Goal: Task Accomplishment & Management: Use online tool/utility

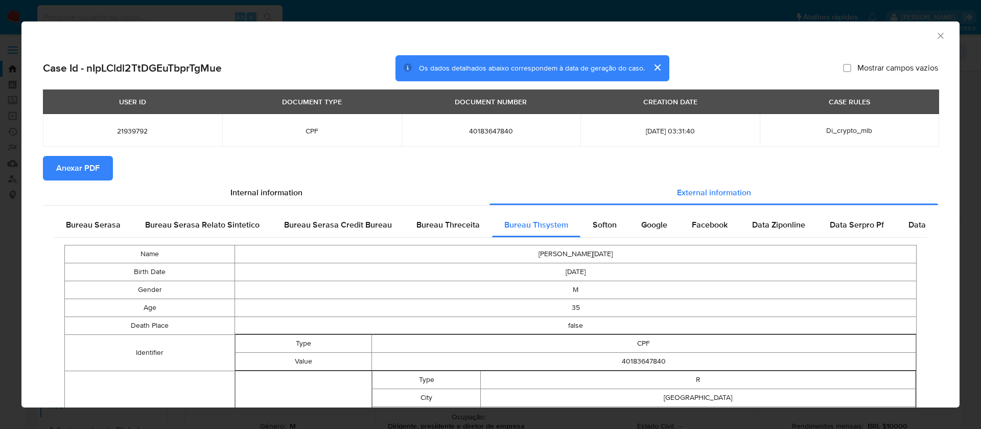
select select "10"
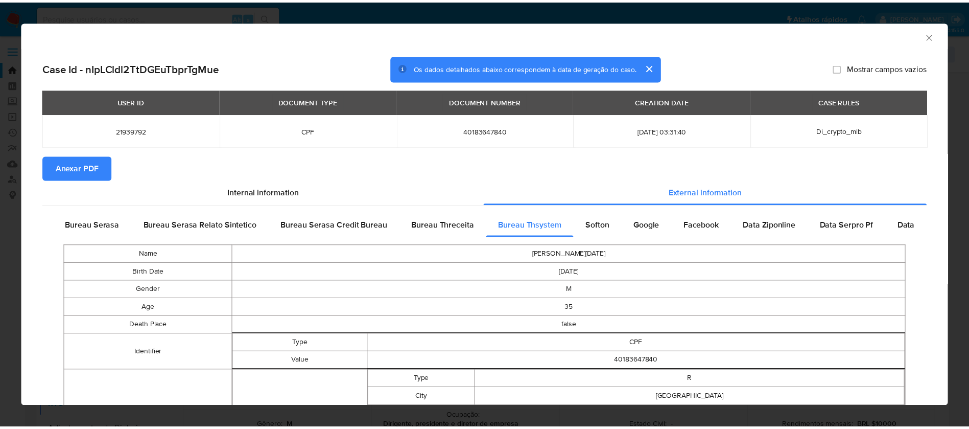
scroll to position [153, 0]
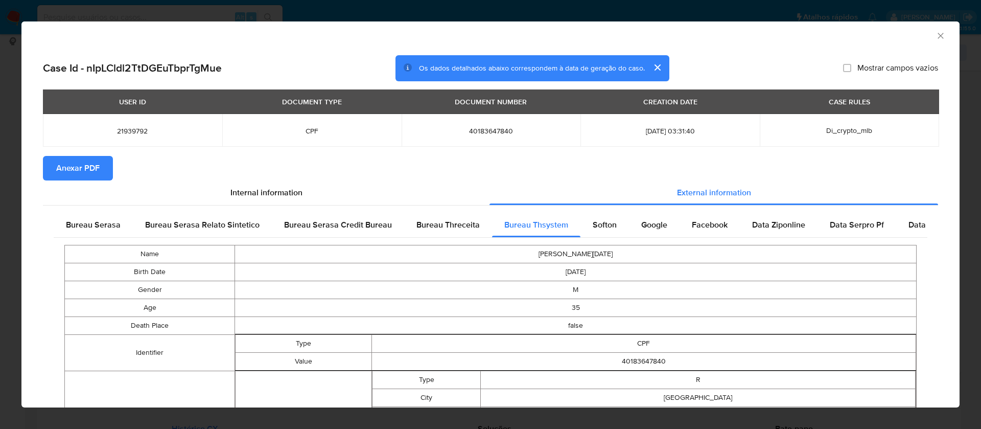
click at [88, 164] on span "Anexar PDF" at bounding box center [77, 168] width 43 height 22
click at [935, 35] on icon "Fechar a janela" at bounding box center [940, 36] width 10 height 10
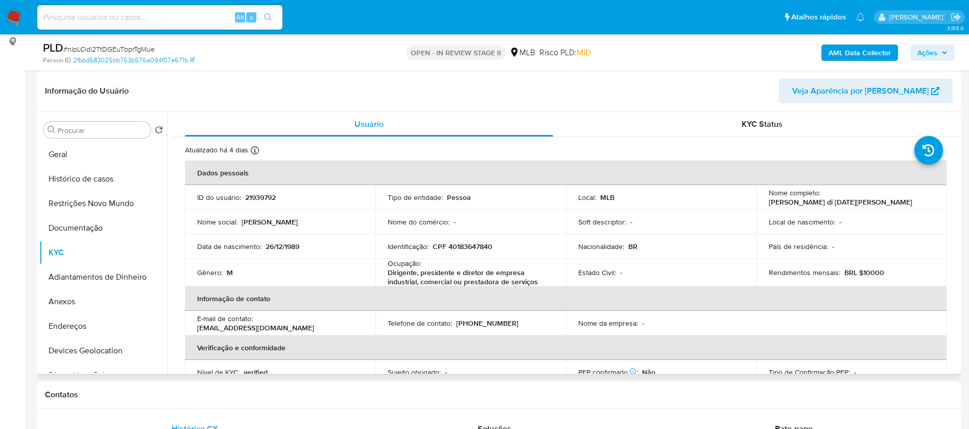
click at [250, 195] on p "21939792" at bounding box center [260, 197] width 31 height 9
copy p "21939792"
click at [896, 198] on p "[PERSON_NAME] di [DATE][PERSON_NAME]" at bounding box center [841, 201] width 144 height 9
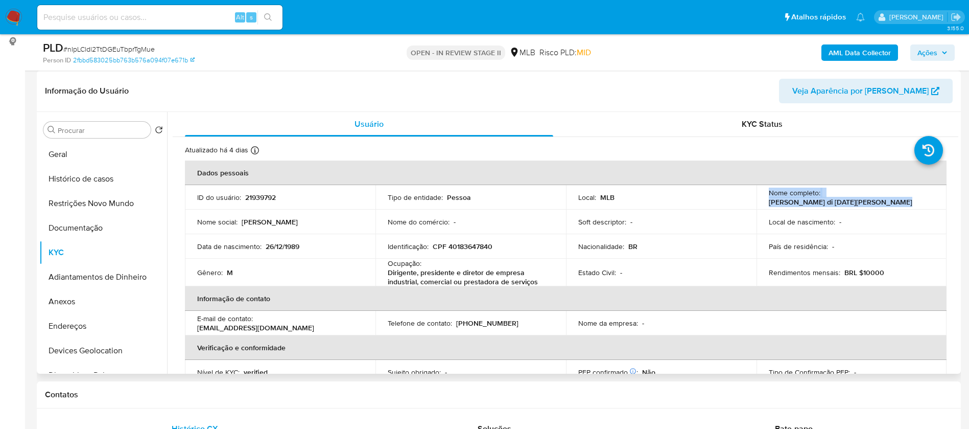
click at [896, 198] on p "[PERSON_NAME] di [DATE][PERSON_NAME]" at bounding box center [841, 201] width 144 height 9
click at [910, 202] on td "Nome completo : [PERSON_NAME][DATE]" at bounding box center [851, 197] width 191 height 25
drag, startPoint x: 904, startPoint y: 195, endPoint x: 822, endPoint y: 197, distance: 81.2
click at [822, 197] on div "Nome completo : [PERSON_NAME][DATE]" at bounding box center [852, 197] width 166 height 18
copy p "[PERSON_NAME] di [DATE][PERSON_NAME]"
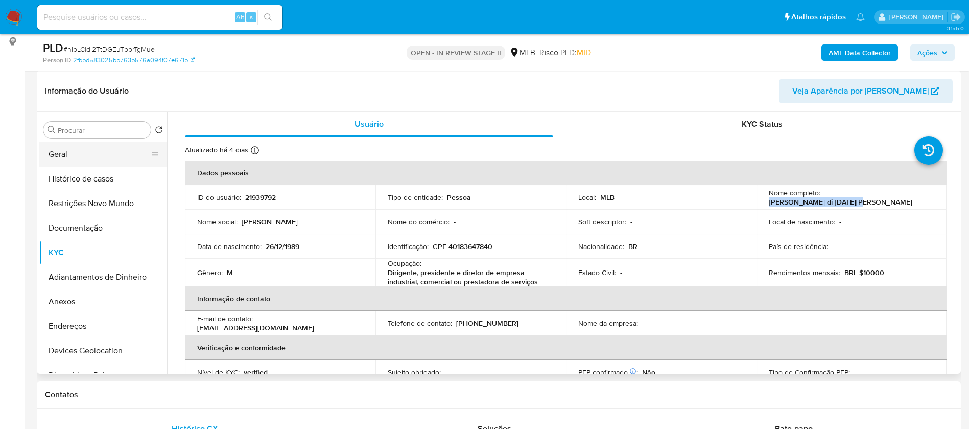
click at [63, 156] on button "Geral" at bounding box center [99, 154] width 120 height 25
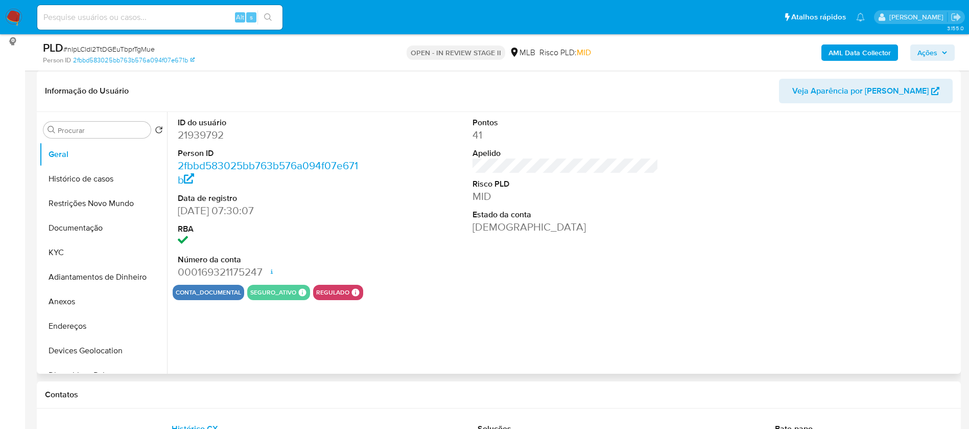
click at [221, 136] on dd "21939792" at bounding box center [271, 135] width 186 height 14
click at [222, 136] on dd "21939792" at bounding box center [271, 135] width 186 height 14
click at [208, 131] on dd "21939792" at bounding box center [271, 135] width 186 height 14
click at [209, 132] on dd "21939792" at bounding box center [271, 135] width 186 height 14
copy dd "21939792"
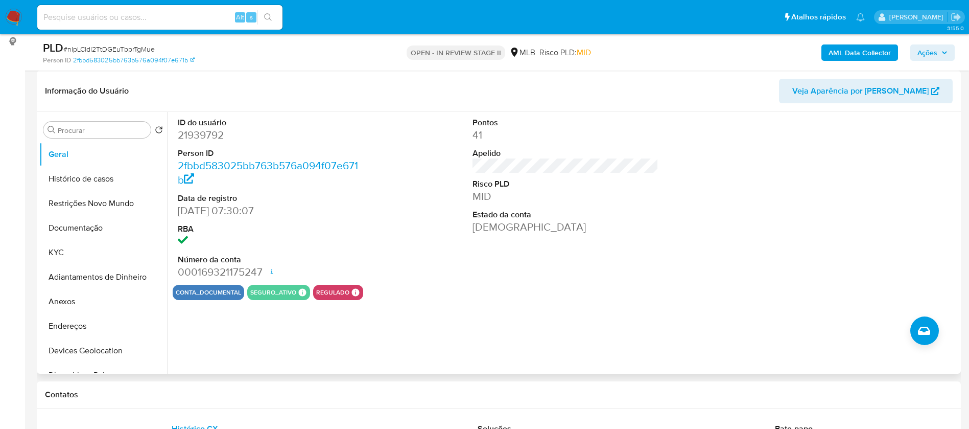
click at [399, 245] on div "ID do usuário 21939792 Person ID 2fbbd583025bb763b576a094f07e671b Data de regis…" at bounding box center [566, 198] width 786 height 173
click at [104, 255] on button "KYC" at bounding box center [99, 252] width 120 height 25
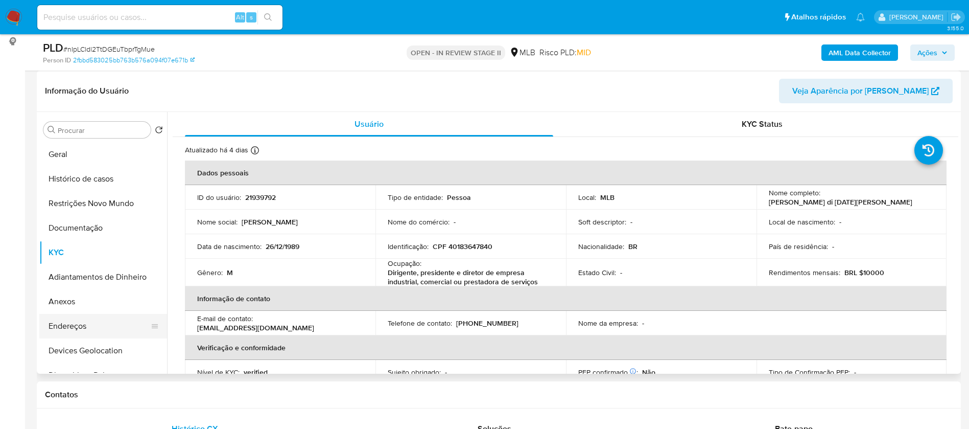
click at [88, 320] on button "Endereços" at bounding box center [99, 326] width 120 height 25
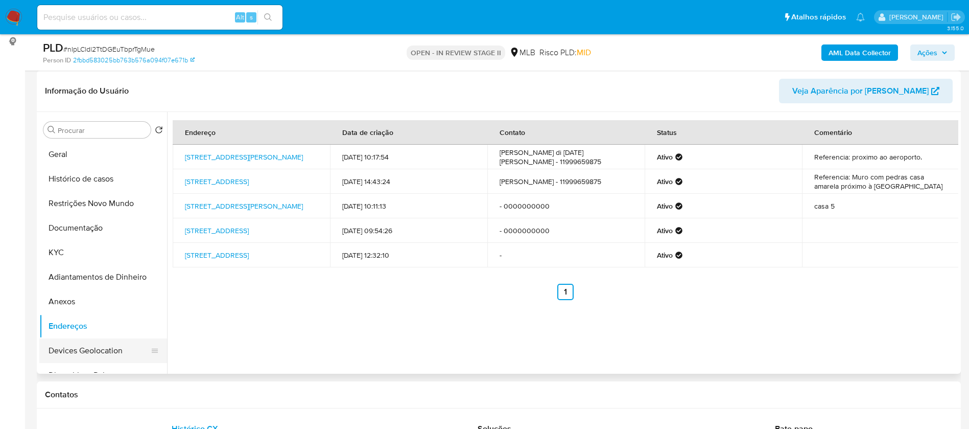
click at [85, 353] on button "Devices Geolocation" at bounding box center [99, 350] width 120 height 25
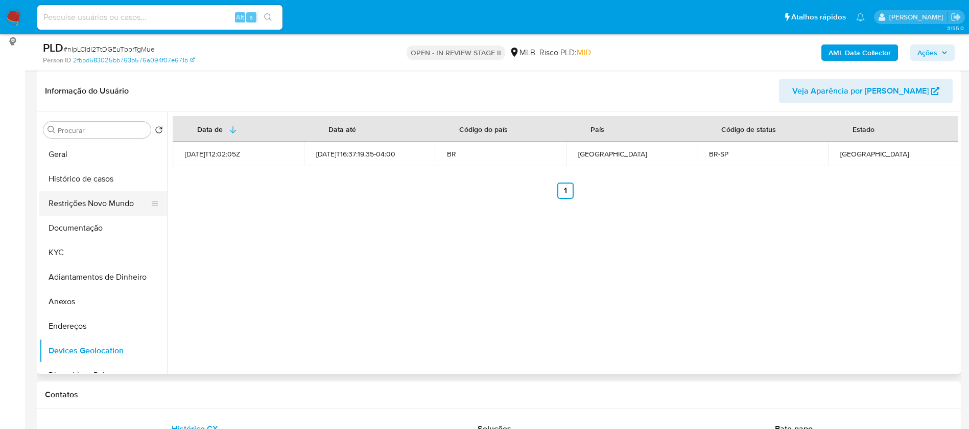
click at [87, 201] on button "Restrições Novo Mundo" at bounding box center [99, 203] width 120 height 25
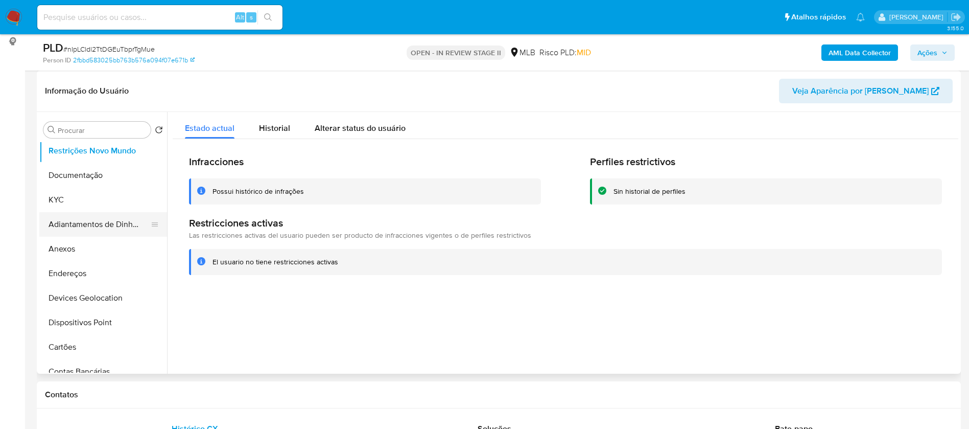
scroll to position [77, 0]
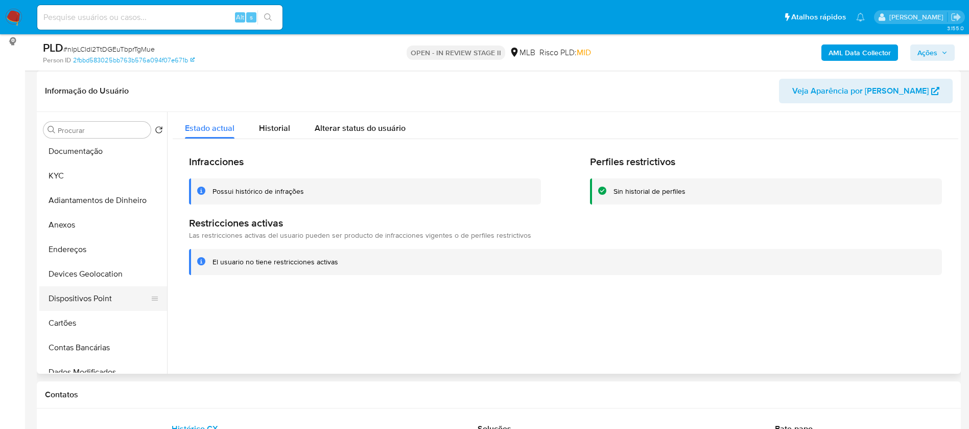
click at [104, 291] on button "Dispositivos Point" at bounding box center [99, 298] width 120 height 25
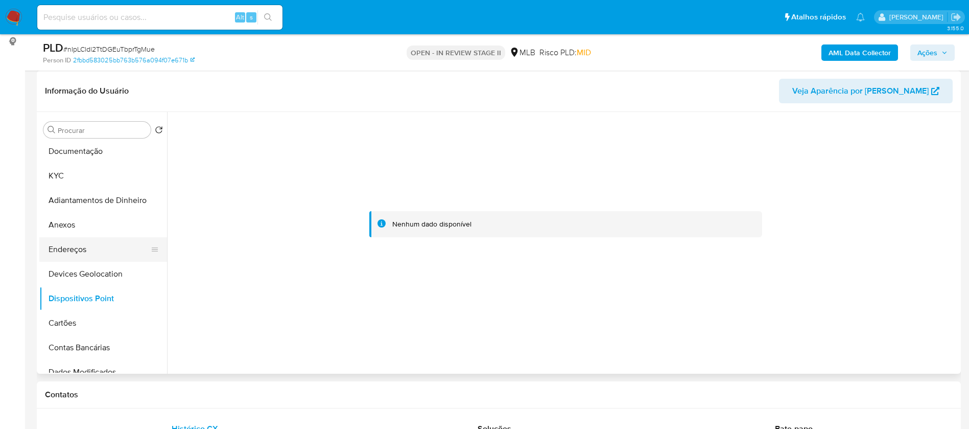
click at [91, 251] on button "Endereços" at bounding box center [99, 249] width 120 height 25
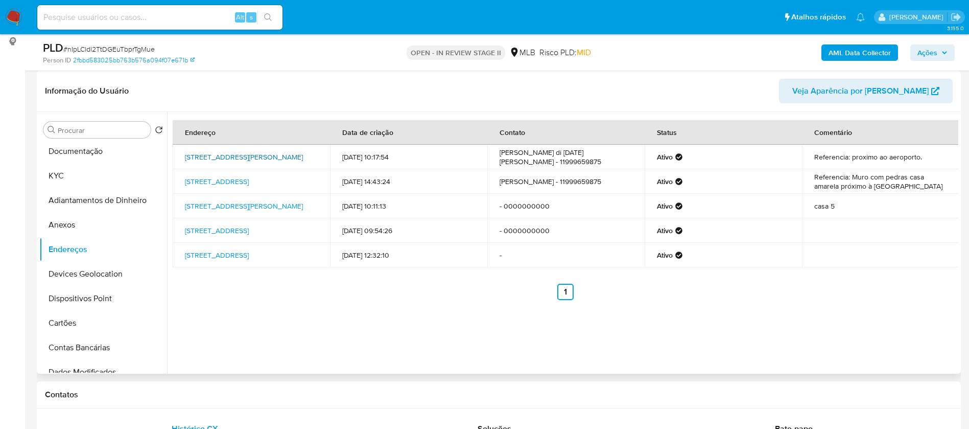
click at [266, 152] on link "[STREET_ADDRESS][PERSON_NAME]" at bounding box center [244, 157] width 118 height 10
click at [94, 154] on button "Documentação" at bounding box center [99, 151] width 120 height 25
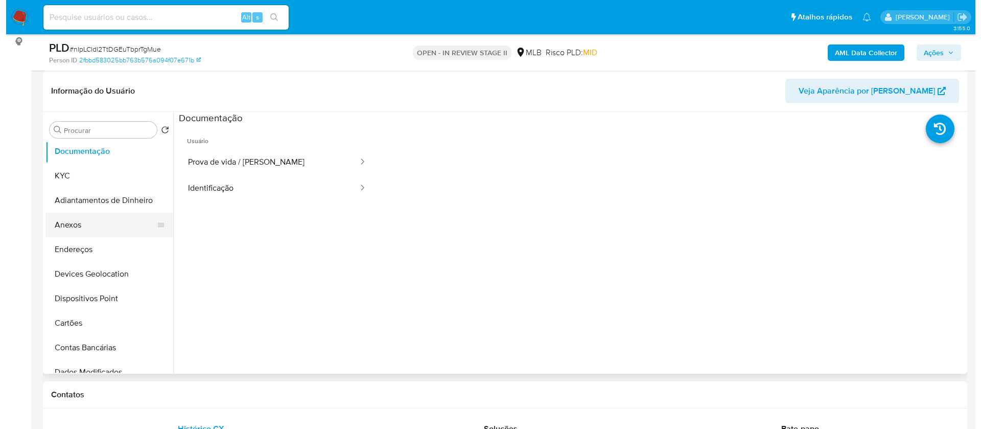
scroll to position [0, 0]
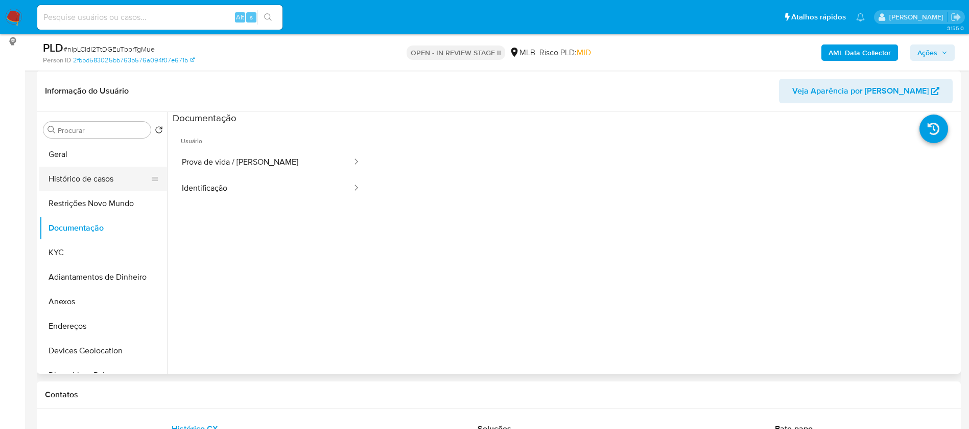
click at [83, 178] on button "Histórico de casos" at bounding box center [99, 179] width 120 height 25
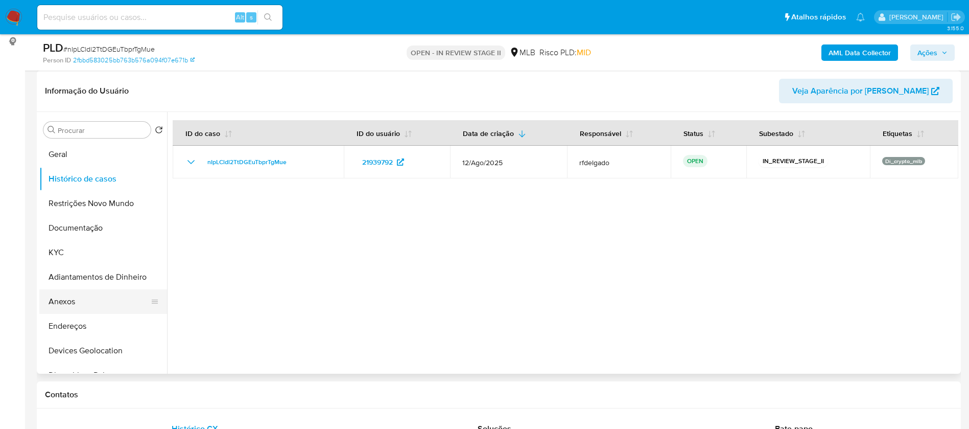
click at [90, 308] on button "Anexos" at bounding box center [99, 301] width 120 height 25
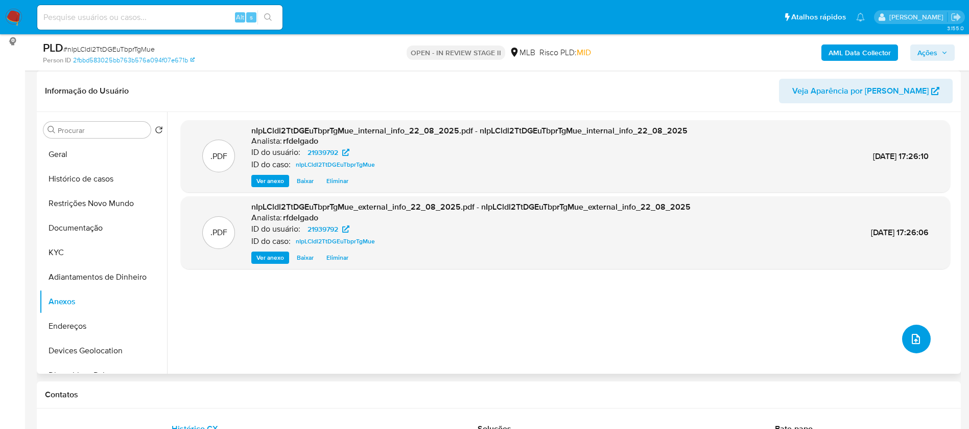
click at [912, 342] on icon "upload-file" at bounding box center [916, 339] width 8 height 10
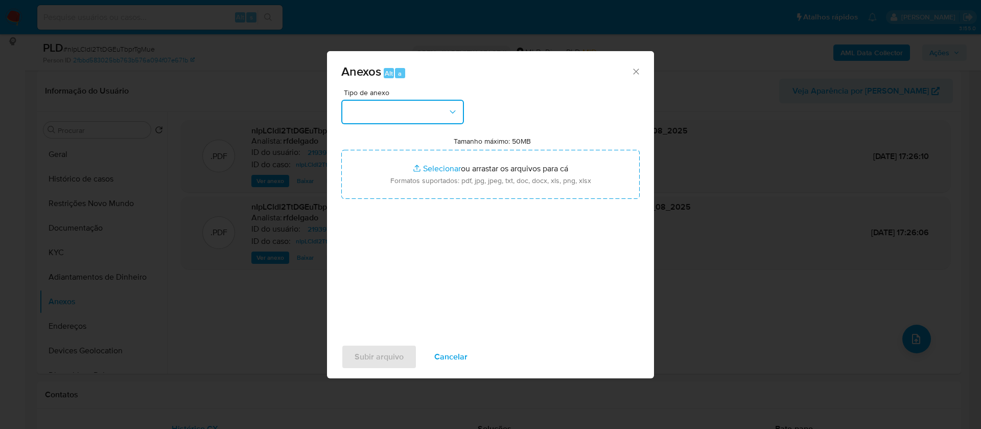
click at [434, 104] on button "button" at bounding box center [402, 112] width 123 height 25
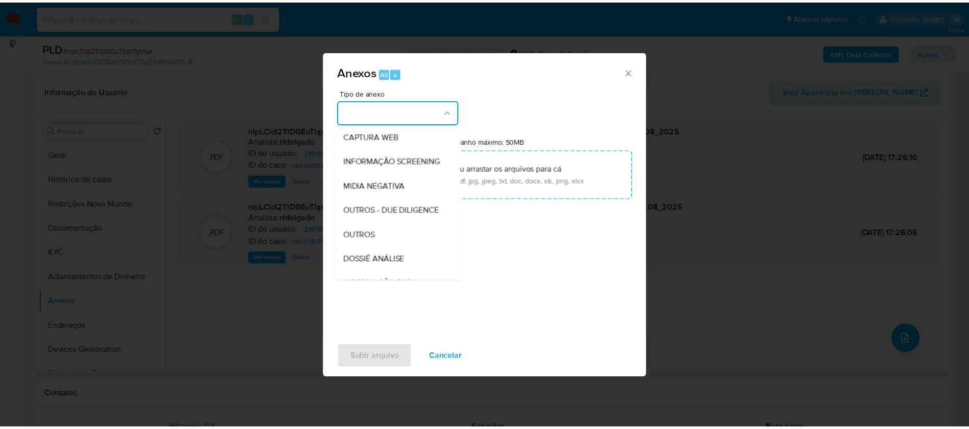
scroll to position [153, 0]
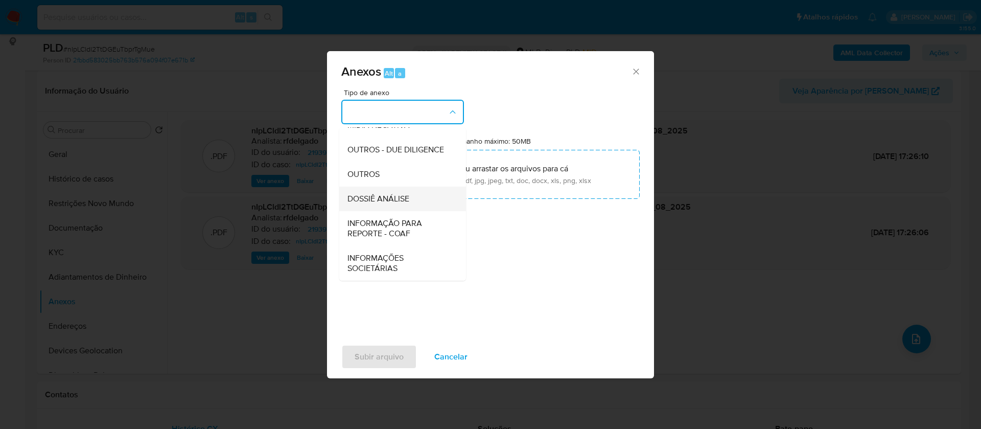
click at [416, 201] on div "DOSSIÊ ANÁLISE" at bounding box center [399, 198] width 104 height 25
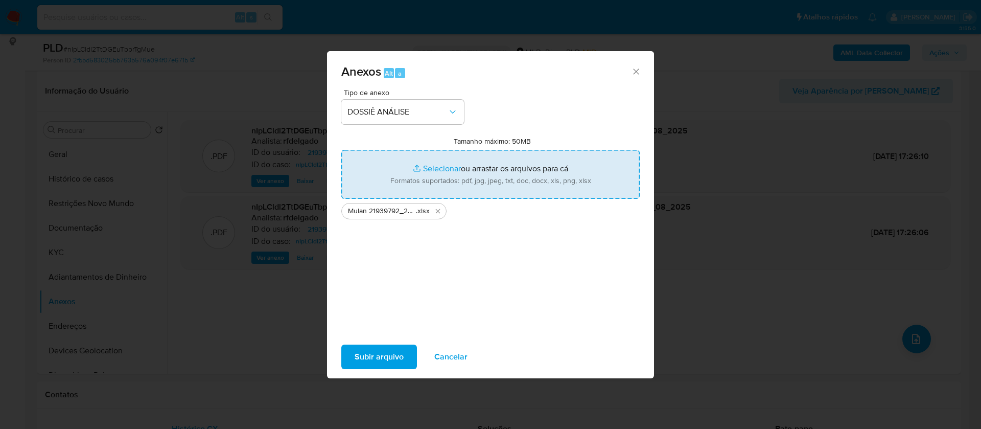
type input "C:\fakepath\SAR - - CPF 40183647840 - [PERSON_NAME][DATE].pdf"
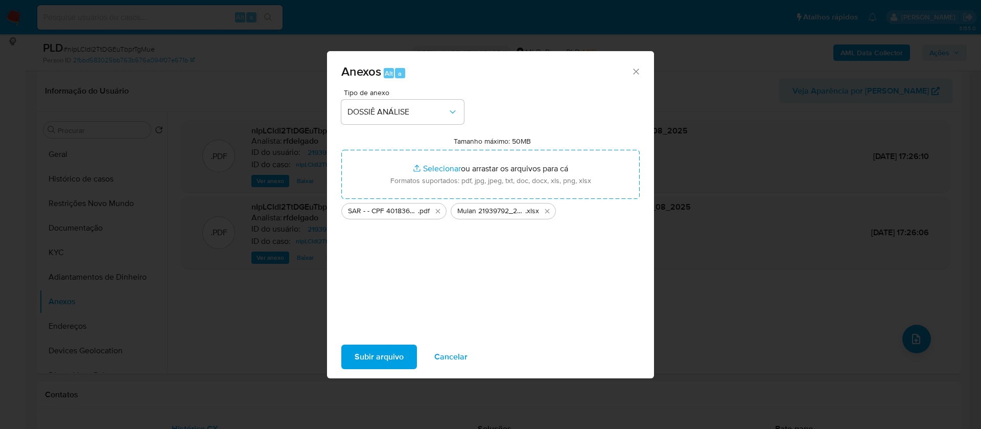
click at [367, 359] on span "Subir arquivo" at bounding box center [378, 356] width 49 height 22
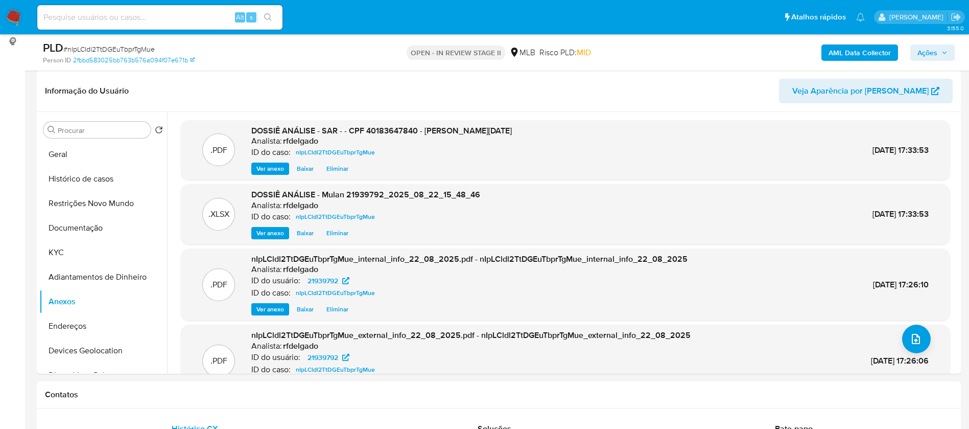
click at [936, 49] on span "Ações" at bounding box center [927, 52] width 20 height 16
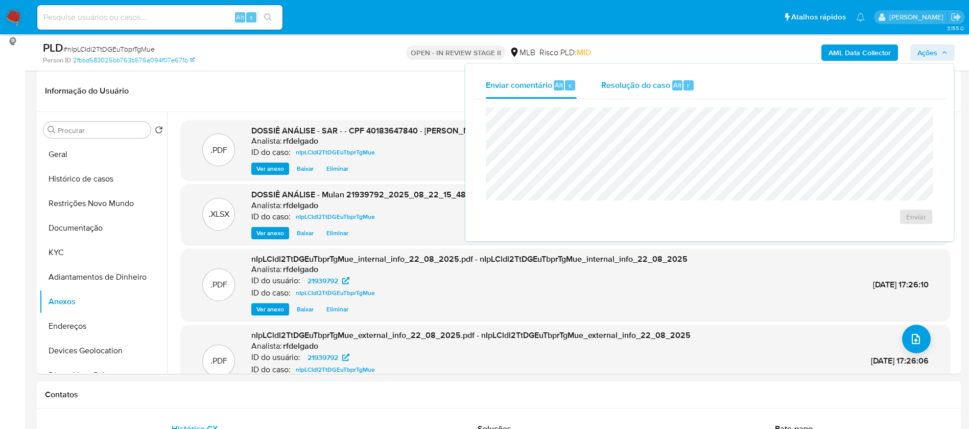
click at [615, 86] on span "Resolução do caso" at bounding box center [635, 85] width 69 height 12
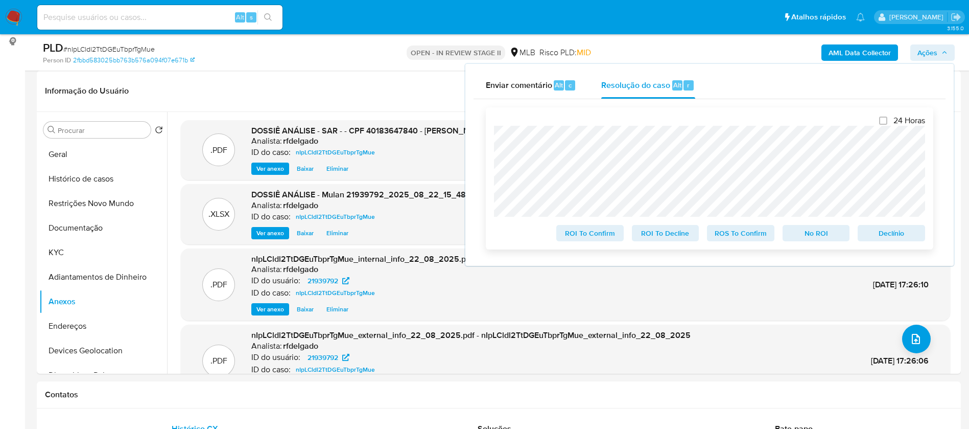
click at [814, 239] on span "No ROI" at bounding box center [816, 233] width 53 height 14
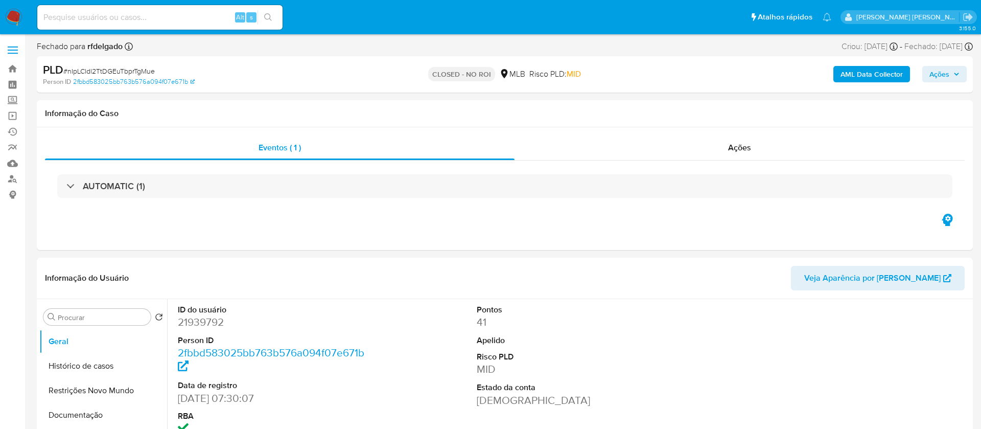
select select "10"
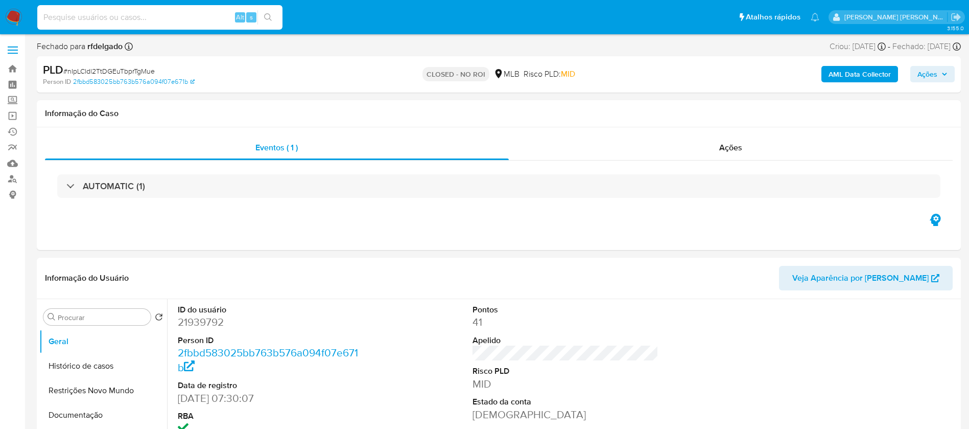
click at [159, 17] on input at bounding box center [159, 17] width 245 height 13
paste input "Ty8ZzzYwaKwhIbRWIs0Q2TBg"
type input "Ty8ZzzYwaKwhIbRWIs0Q2TBg"
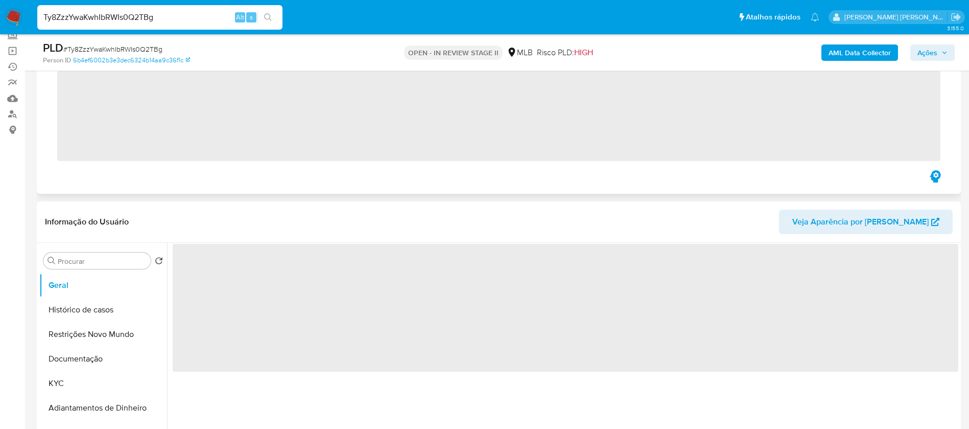
scroll to position [153, 0]
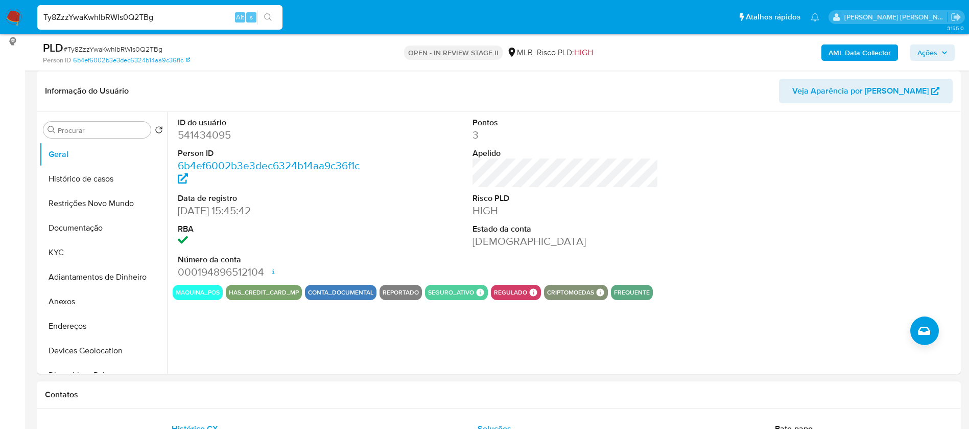
select select "10"
click at [86, 256] on button "KYC" at bounding box center [99, 252] width 120 height 25
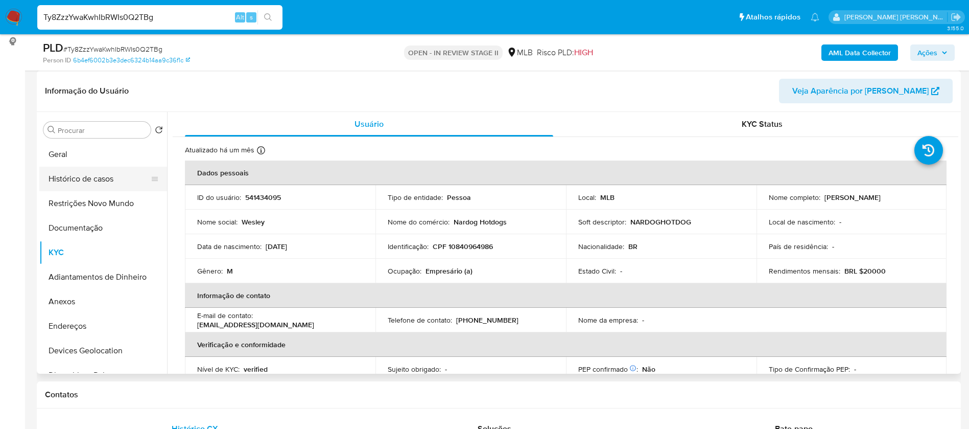
click at [117, 173] on button "Histórico de casos" at bounding box center [99, 179] width 120 height 25
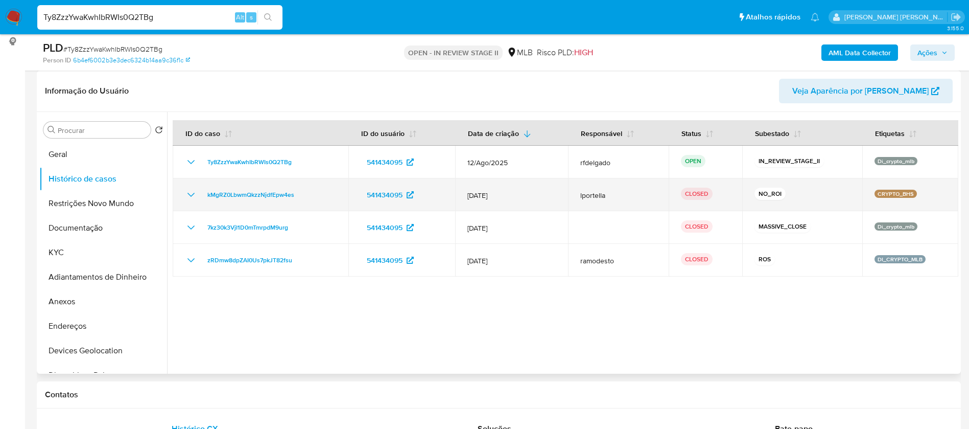
click at [189, 193] on icon "Mostrar/Ocultar" at bounding box center [191, 194] width 12 height 12
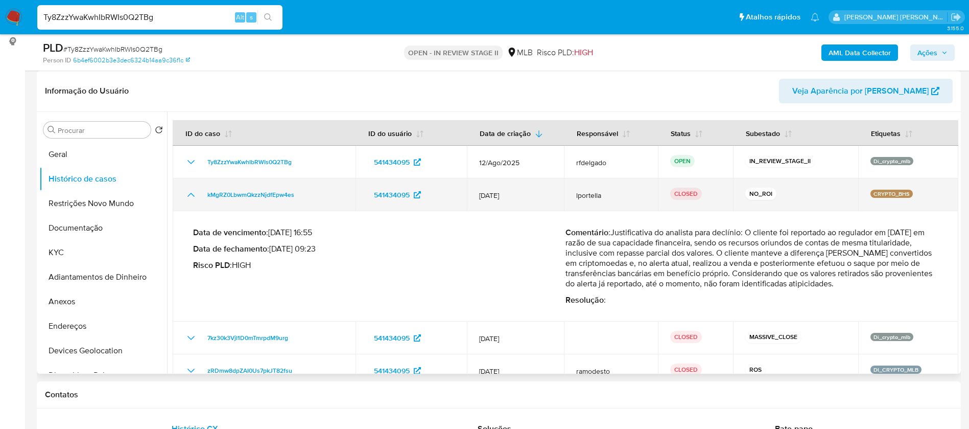
click at [189, 193] on icon "Mostrar/Ocultar" at bounding box center [191, 194] width 12 height 12
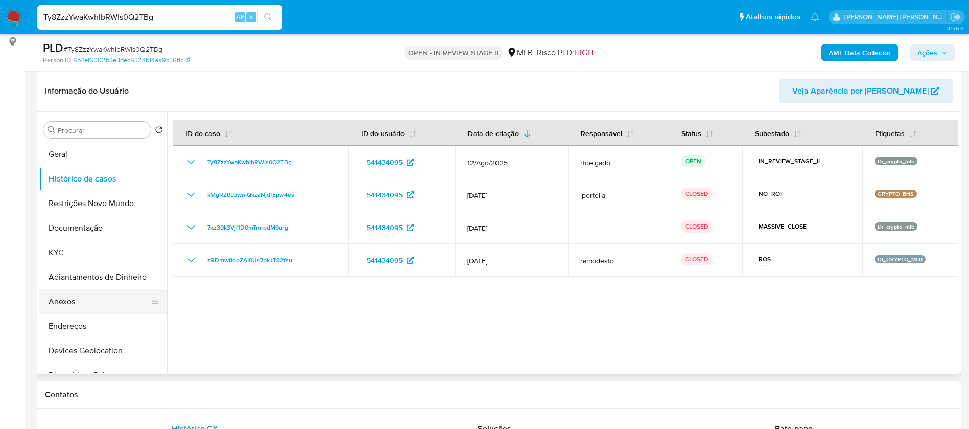
click at [107, 296] on button "Anexos" at bounding box center [99, 301] width 120 height 25
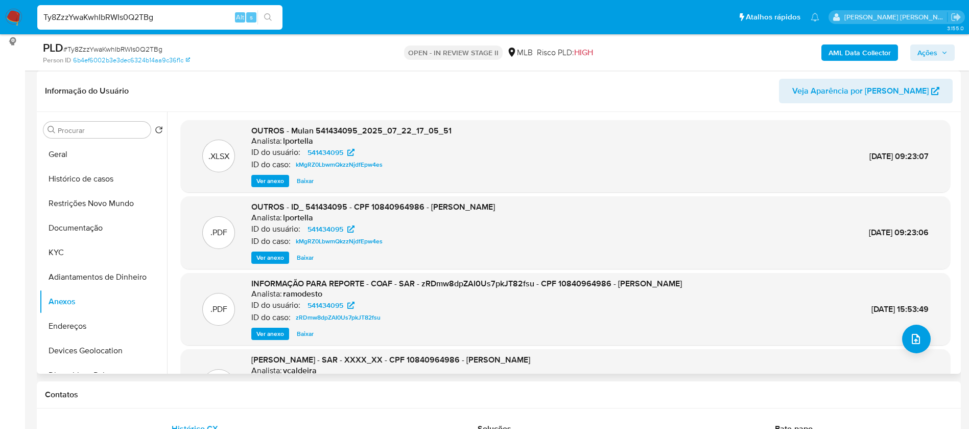
click at [269, 185] on span "Ver anexo" at bounding box center [270, 181] width 28 height 10
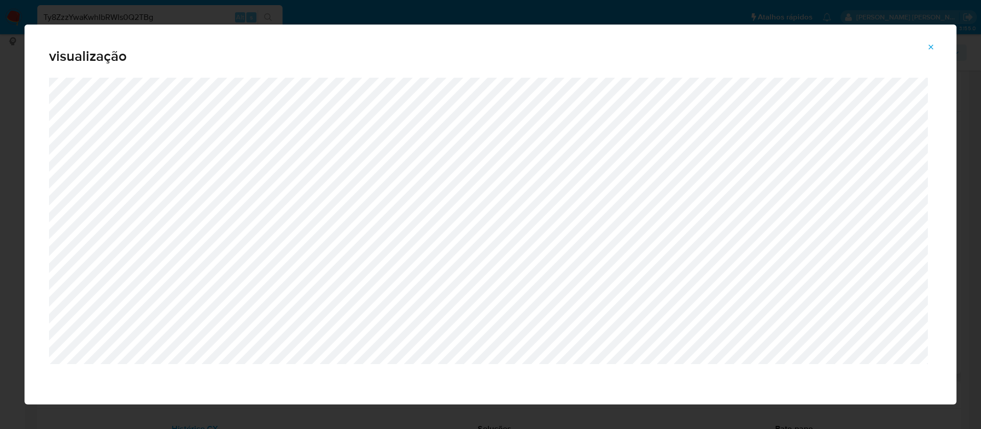
click at [932, 46] on icon "Attachment preview" at bounding box center [931, 47] width 8 height 8
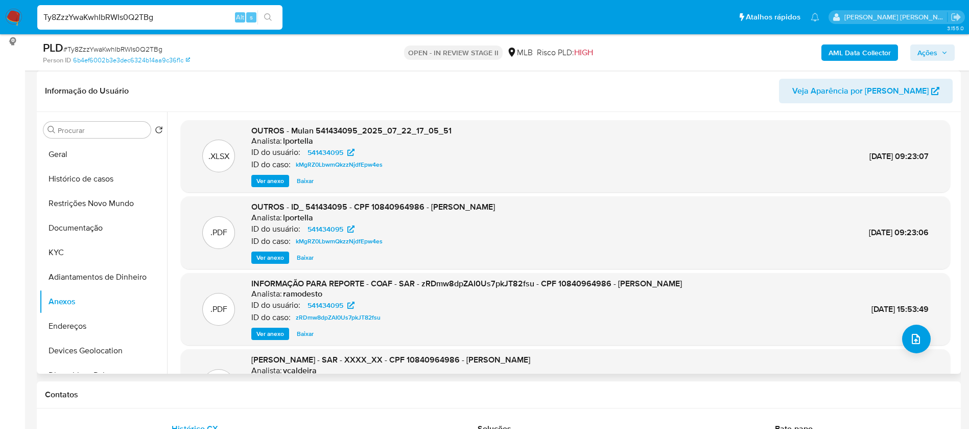
click at [269, 262] on span "Ver anexo" at bounding box center [270, 257] width 28 height 10
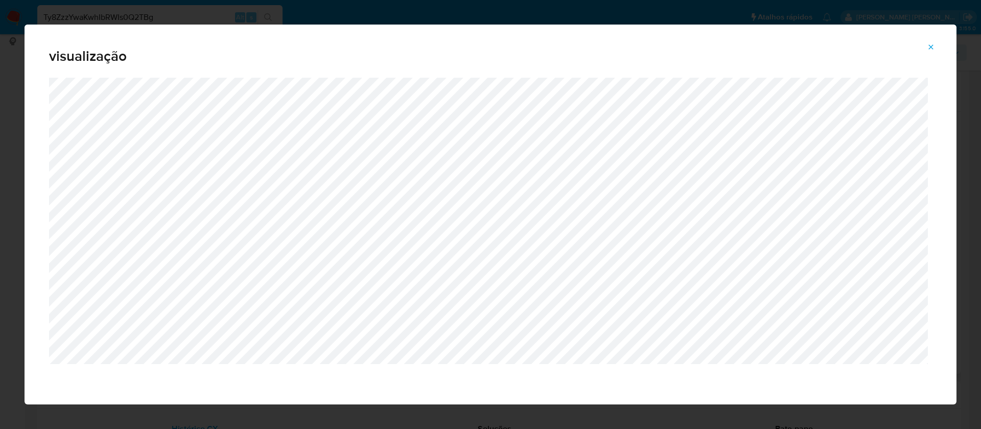
click at [927, 46] on icon "Attachment preview" at bounding box center [931, 47] width 8 height 8
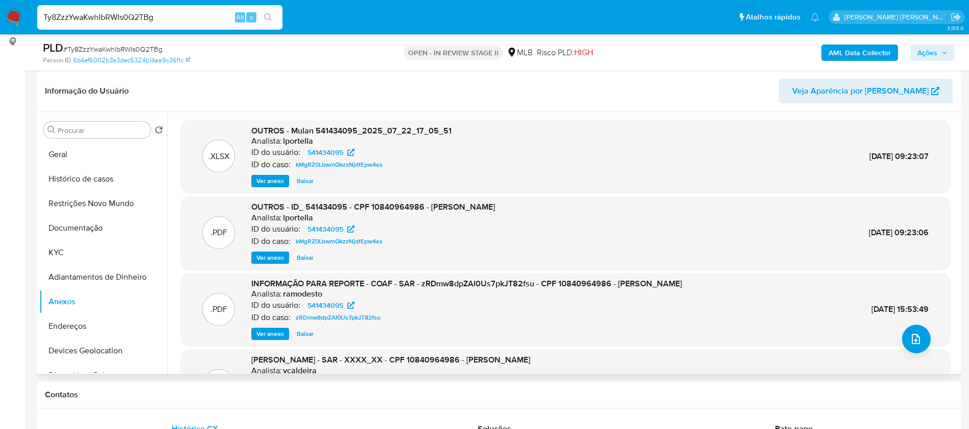
click at [875, 55] on b "AML Data Collector" at bounding box center [859, 52] width 62 height 16
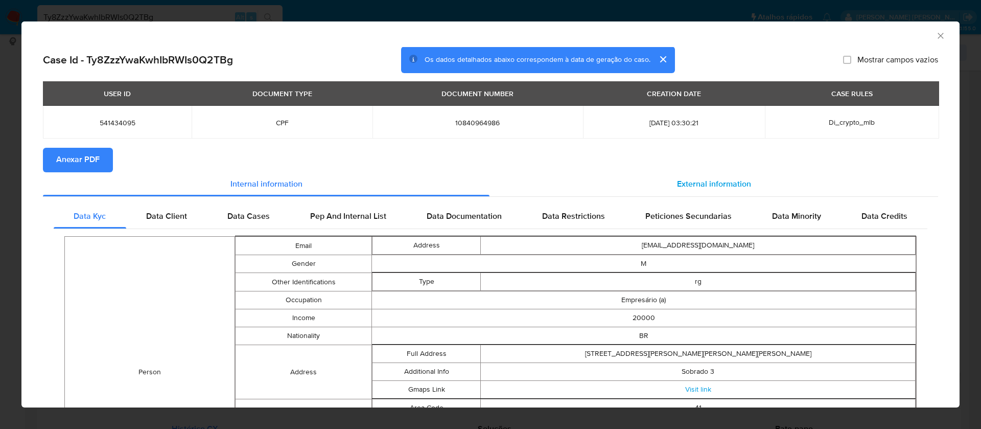
click at [713, 186] on span "External information" at bounding box center [714, 184] width 74 height 12
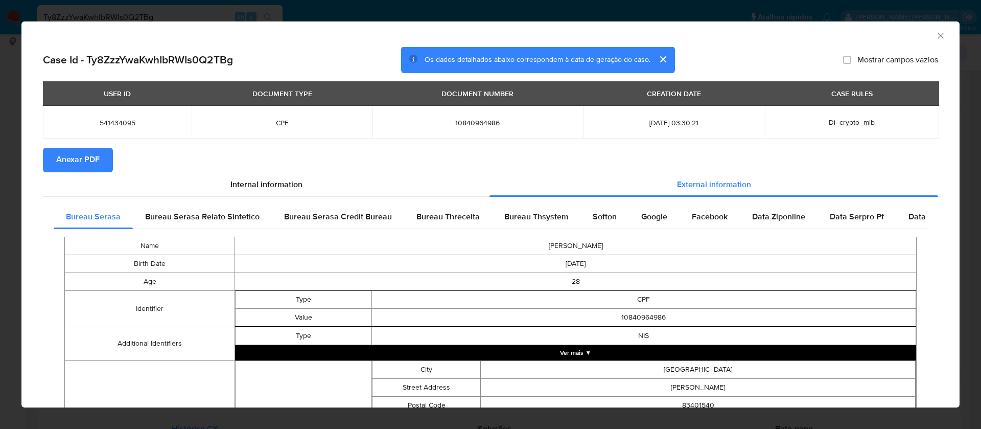
click at [102, 165] on button "Anexar PDF" at bounding box center [78, 160] width 70 height 25
click at [935, 36] on icon "Fechar a janela" at bounding box center [940, 36] width 10 height 10
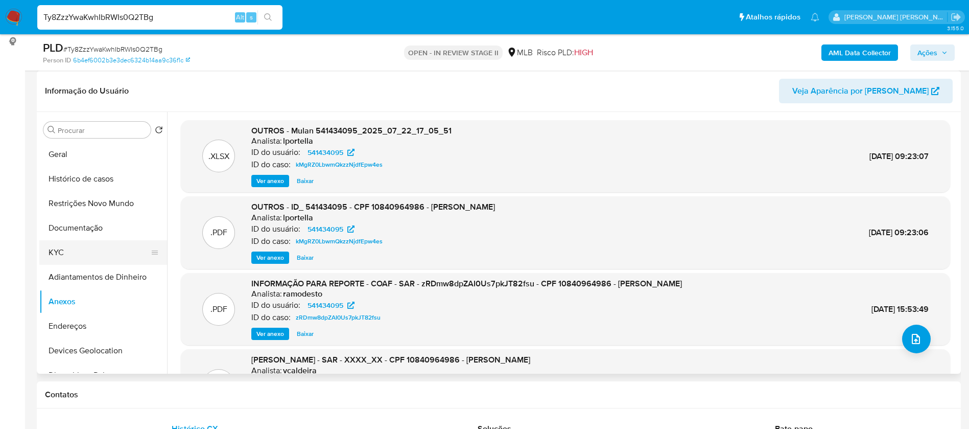
click at [75, 252] on button "KYC" at bounding box center [99, 252] width 120 height 25
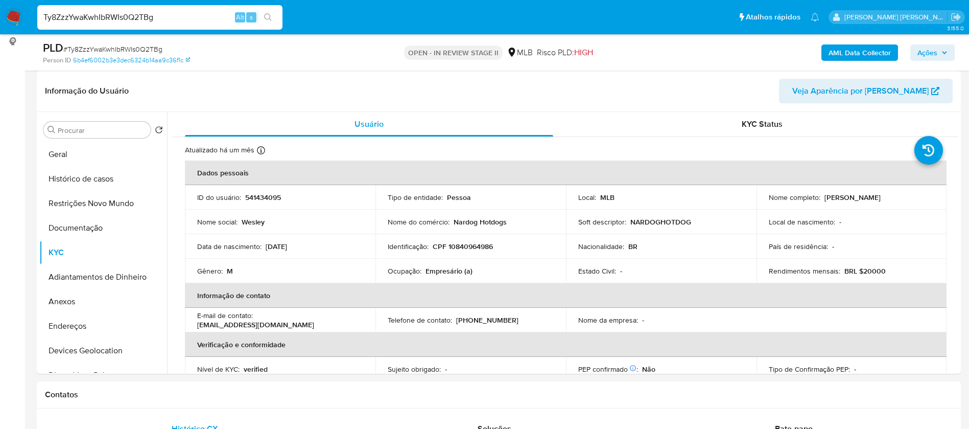
drag, startPoint x: 879, startPoint y: 199, endPoint x: 822, endPoint y: 198, distance: 57.2
click at [824, 198] on p "Wesley Londregue" at bounding box center [852, 197] width 56 height 9
copy p "Wesley Londregue"
click at [272, 193] on p "541434095" at bounding box center [263, 197] width 36 height 9
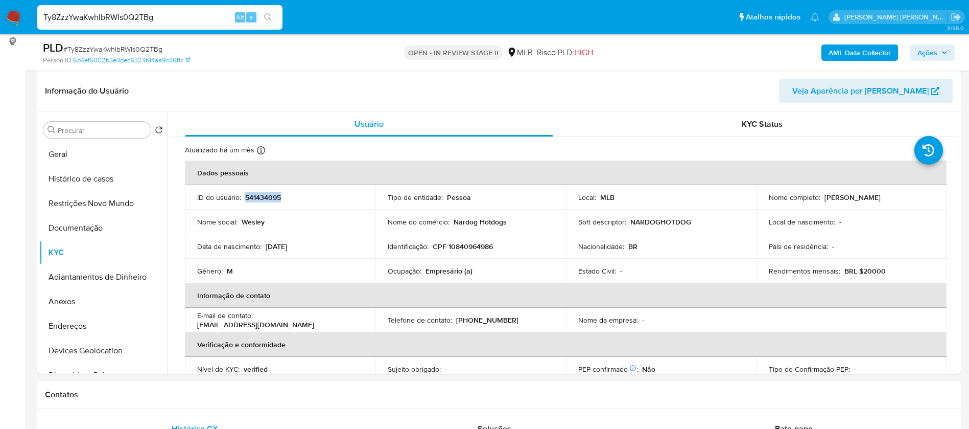
copy p "541434095"
click at [93, 156] on button "Geral" at bounding box center [99, 154] width 120 height 25
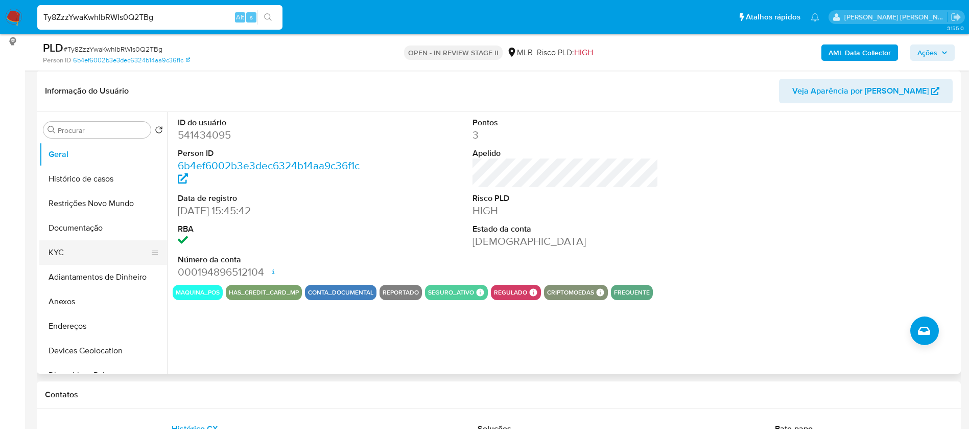
click at [104, 250] on button "KYC" at bounding box center [99, 252] width 120 height 25
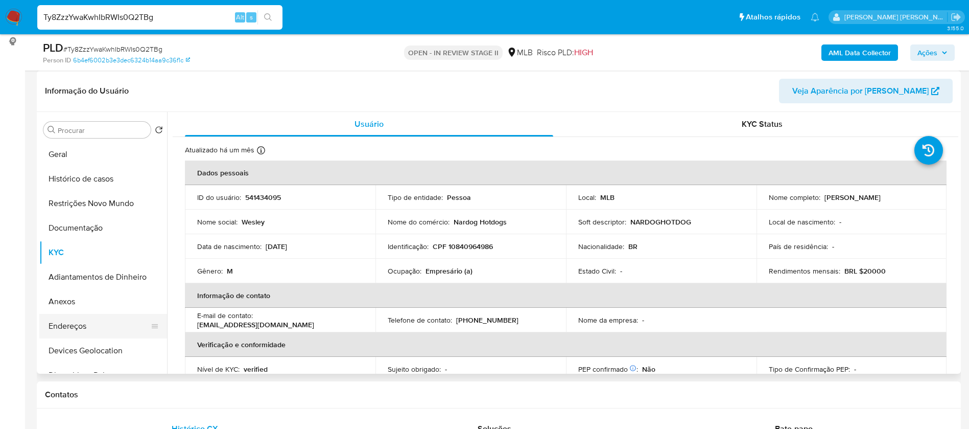
click at [94, 327] on button "Endereços" at bounding box center [99, 326] width 120 height 25
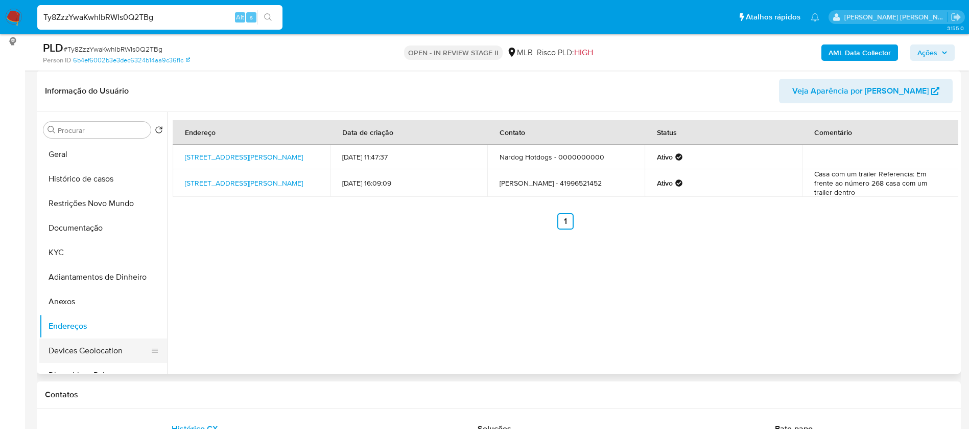
click at [93, 349] on button "Devices Geolocation" at bounding box center [99, 350] width 120 height 25
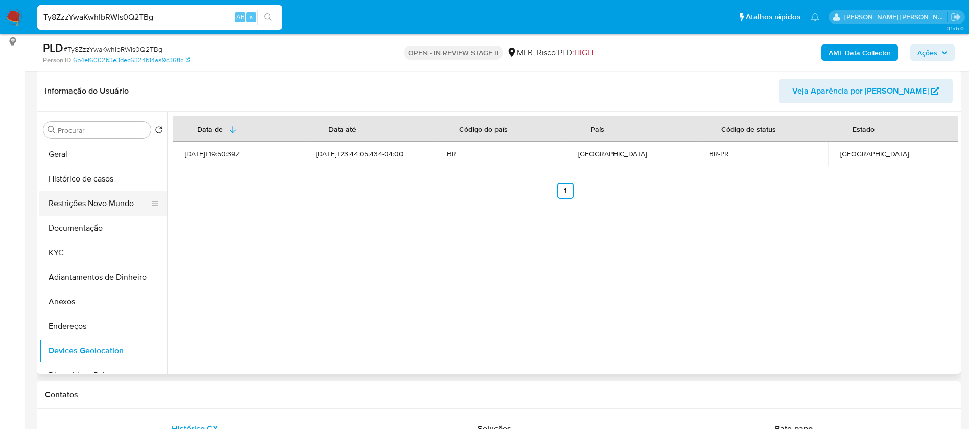
click at [94, 202] on button "Restrições Novo Mundo" at bounding box center [99, 203] width 120 height 25
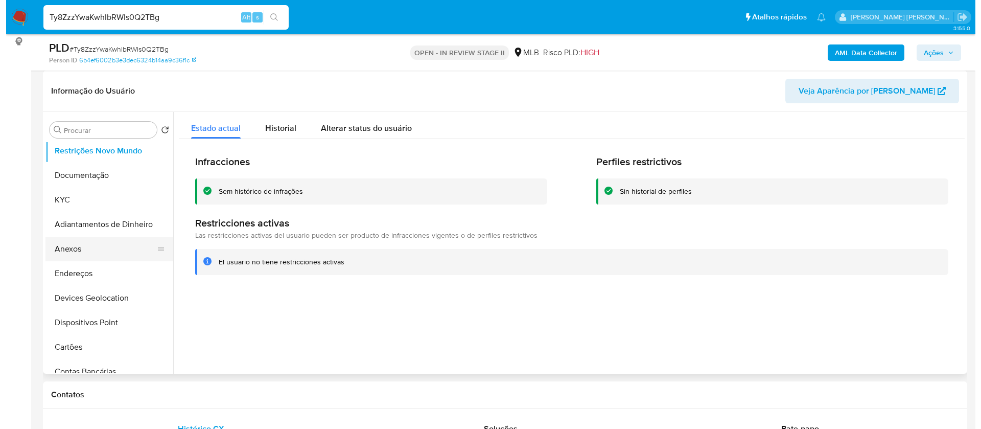
scroll to position [77, 0]
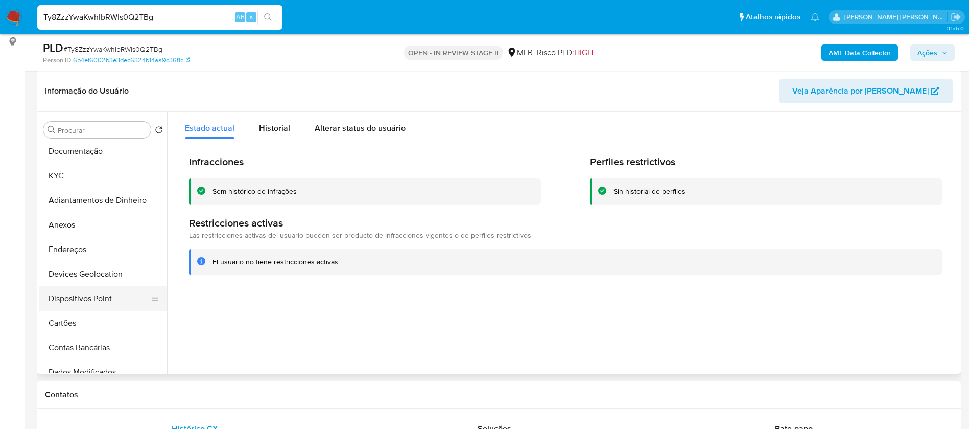
click at [103, 295] on button "Dispositivos Point" at bounding box center [99, 298] width 120 height 25
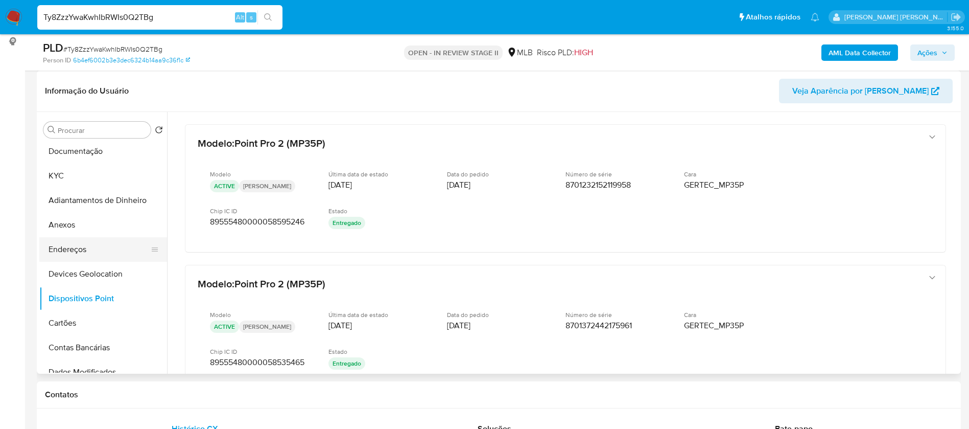
click at [101, 249] on button "Endereços" at bounding box center [99, 249] width 120 height 25
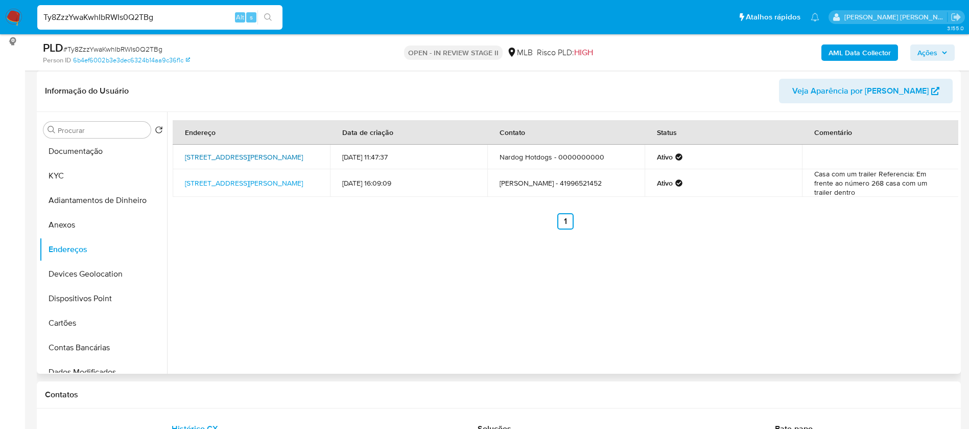
click at [279, 155] on link "Rua André Nadolny 949, Colombo, Paraná, 83403300, Brasil 949" at bounding box center [244, 157] width 118 height 10
click at [100, 221] on button "Anexos" at bounding box center [99, 224] width 120 height 25
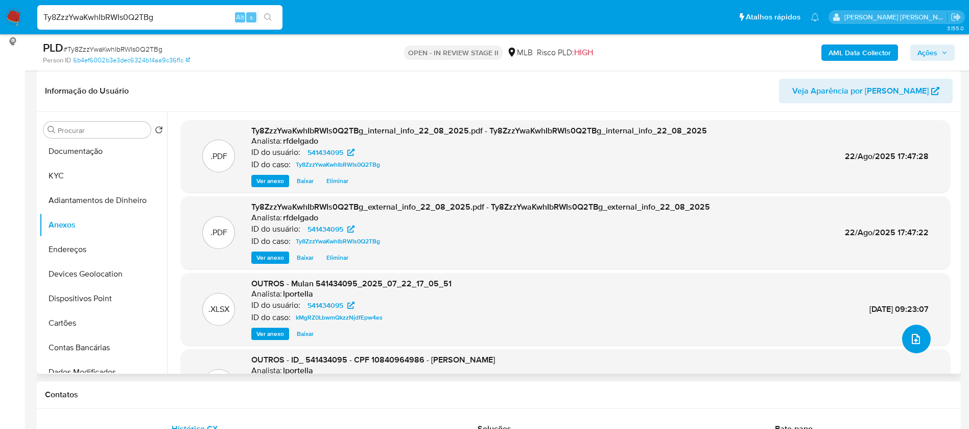
click at [912, 341] on icon "upload-file" at bounding box center [916, 339] width 8 height 10
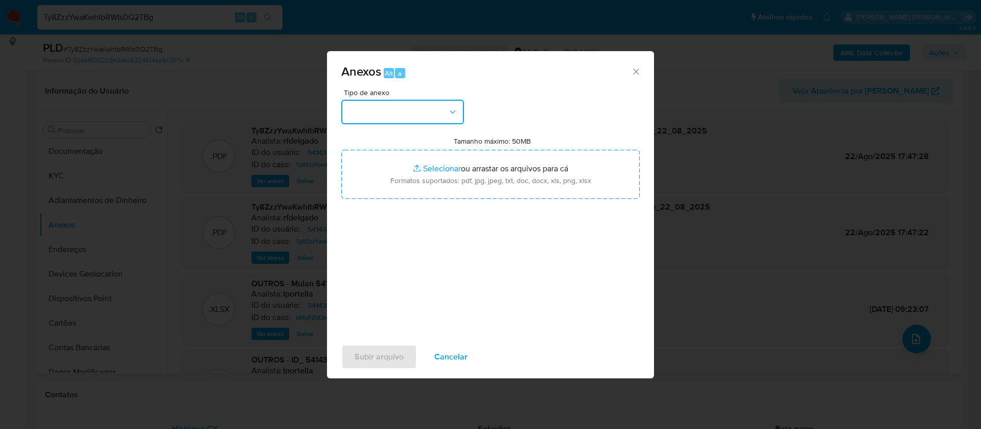
click at [404, 107] on button "button" at bounding box center [402, 112] width 123 height 25
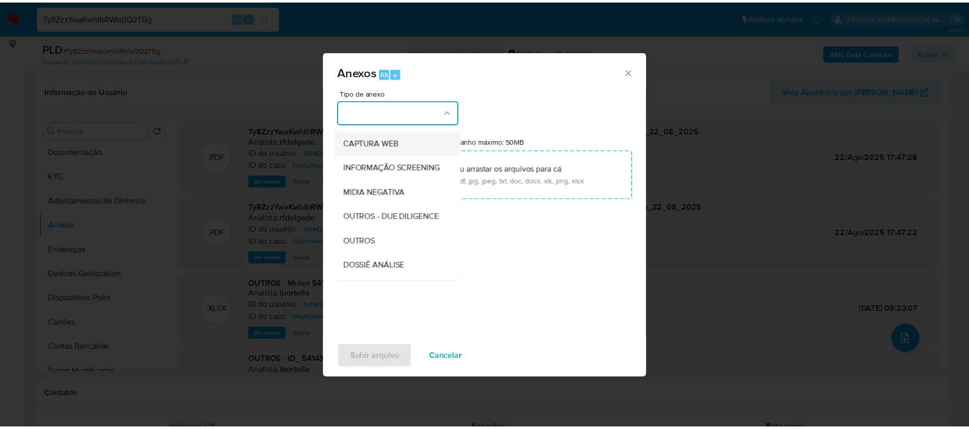
scroll to position [153, 0]
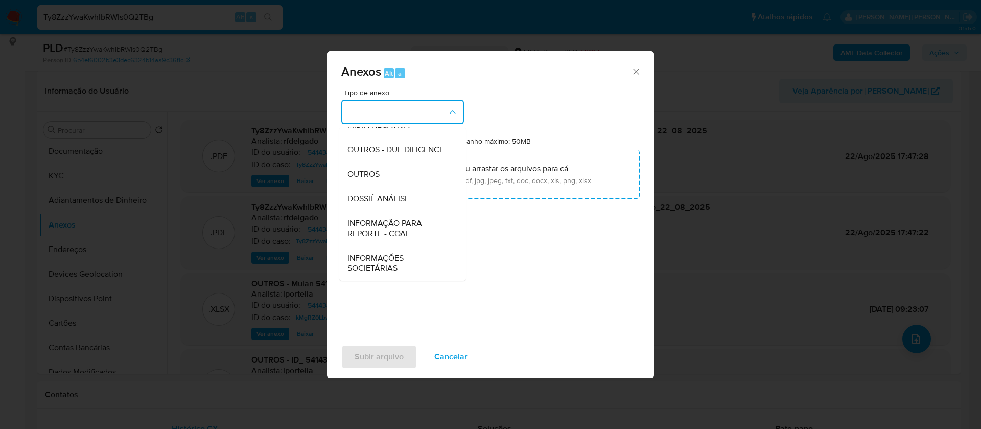
drag, startPoint x: 407, startPoint y: 200, endPoint x: 597, endPoint y: 141, distance: 198.4
click at [407, 199] on span "DOSSIÊ ANÁLISE" at bounding box center [378, 199] width 62 height 10
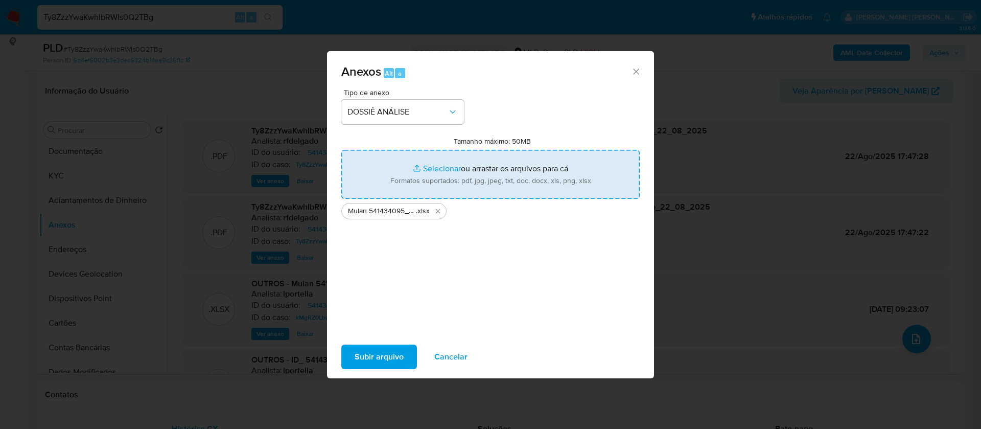
type input "C:\fakepath\SAR - - CPF 10840964986 - WESLEY LONDREGUE.pdf"
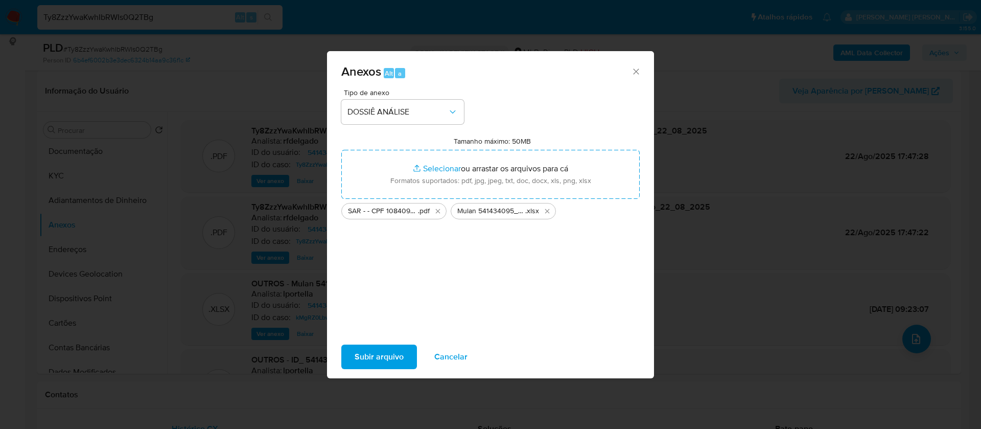
click at [399, 357] on span "Subir arquivo" at bounding box center [378, 356] width 49 height 22
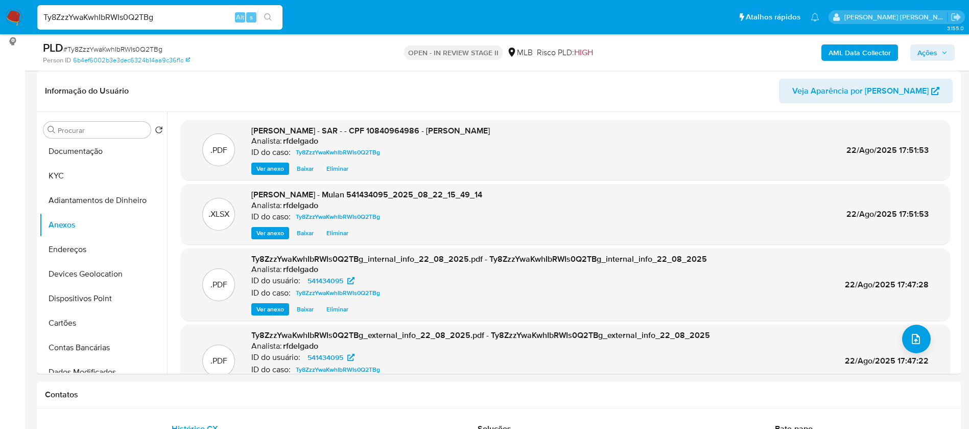
click at [943, 53] on icon "button" at bounding box center [944, 53] width 6 height 6
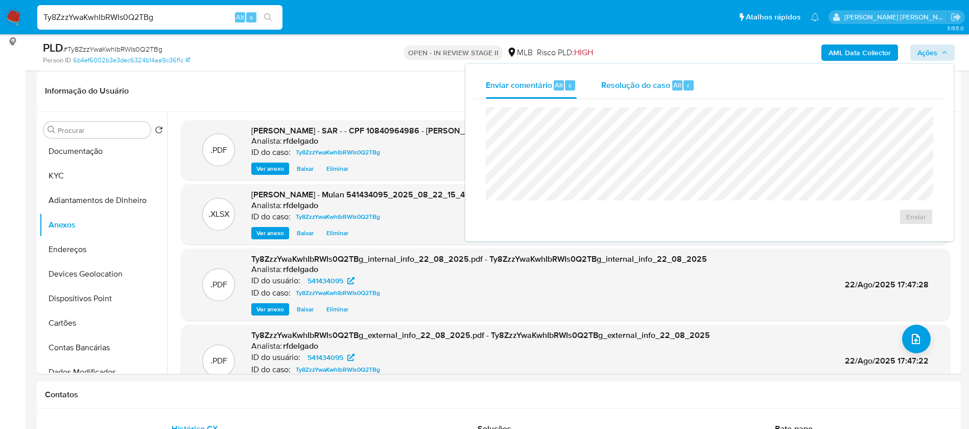
click at [664, 80] on span "Resolução do caso" at bounding box center [635, 85] width 69 height 12
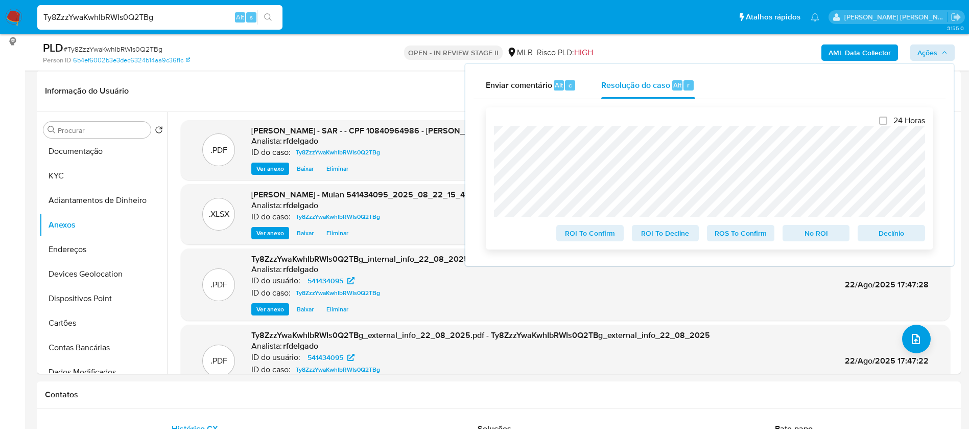
click at [803, 228] on span "No ROI" at bounding box center [816, 233] width 53 height 14
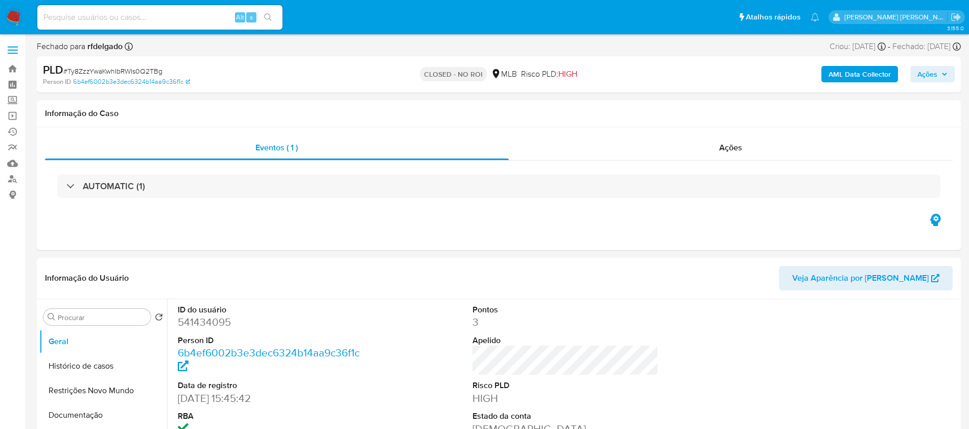
select select "10"
click at [15, 12] on img at bounding box center [13, 17] width 17 height 17
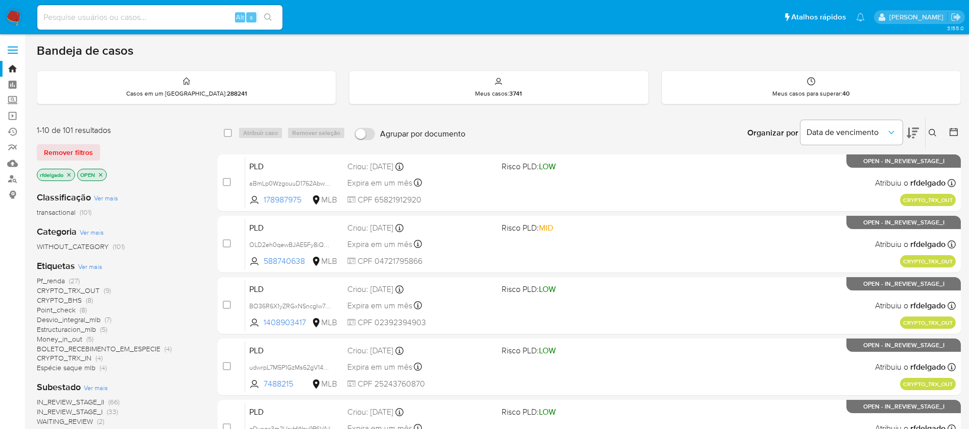
click at [98, 265] on span "Ver mais" at bounding box center [90, 266] width 24 height 9
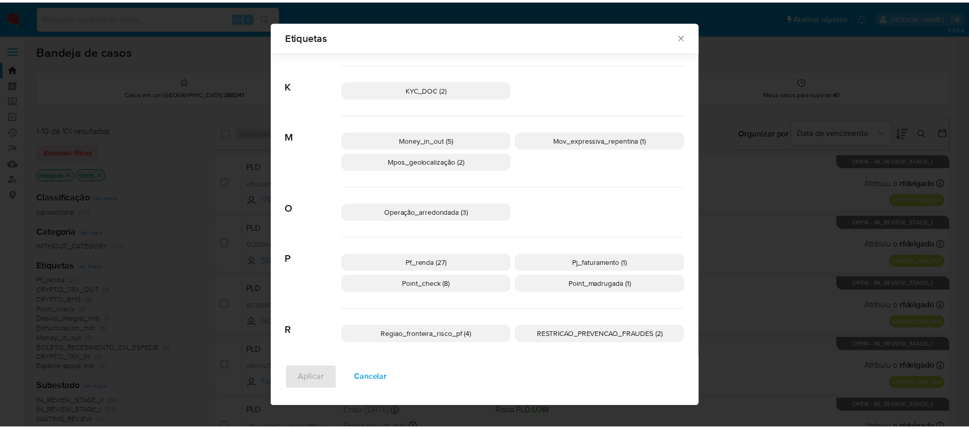
scroll to position [401, 0]
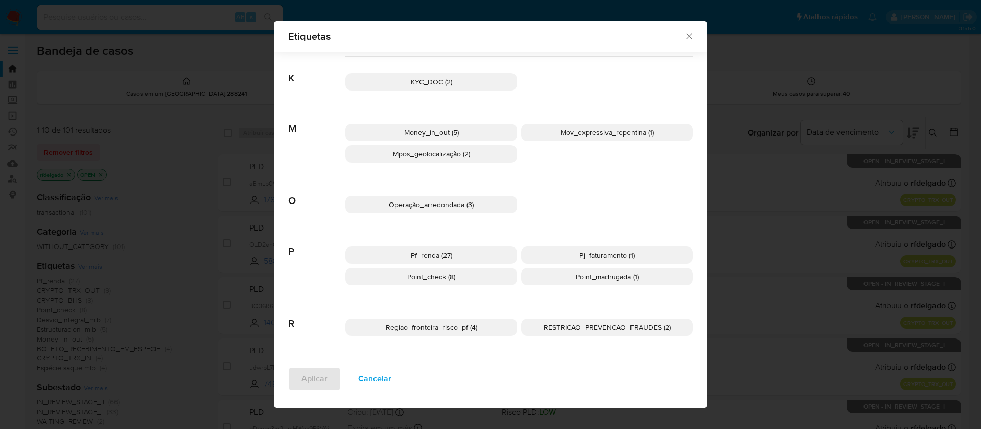
click at [684, 33] on icon "Fechar" at bounding box center [689, 36] width 10 height 10
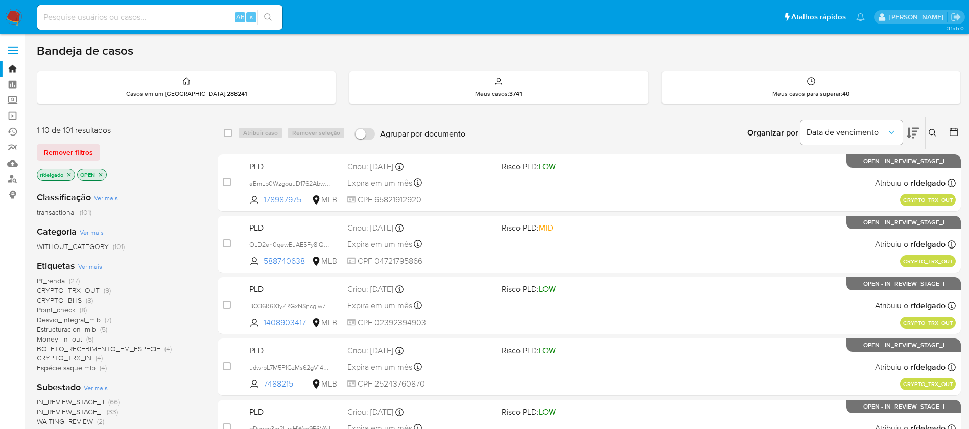
click at [912, 45] on div "Bandeja de casos" at bounding box center [499, 50] width 924 height 15
